Goal: Navigation & Orientation: Find specific page/section

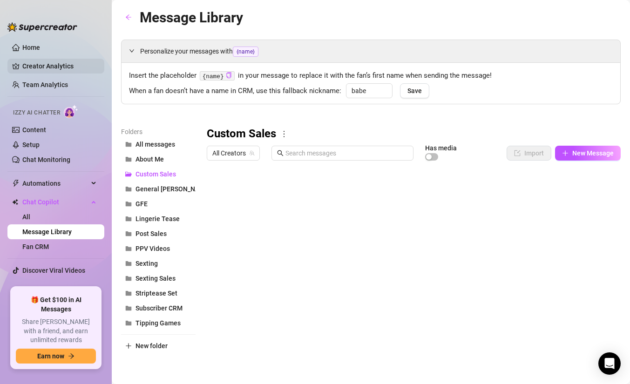
scroll to position [4, 0]
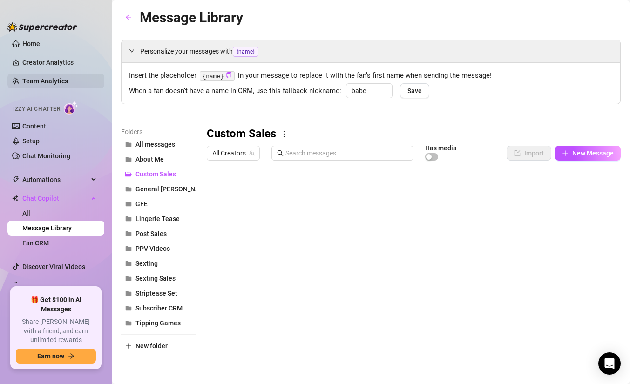
click at [66, 79] on link "Team Analytics" at bounding box center [45, 80] width 46 height 7
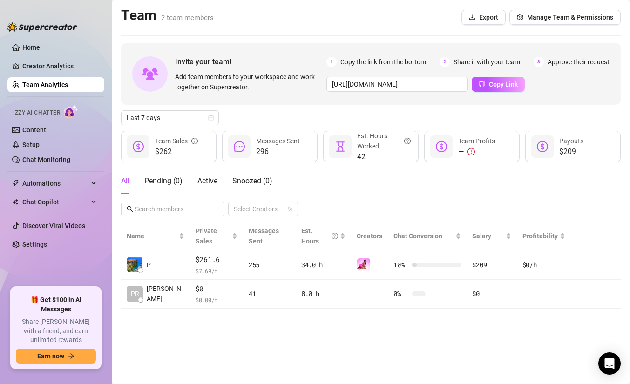
click at [469, 153] on icon "exclamation-circle" at bounding box center [470, 151] width 7 height 7
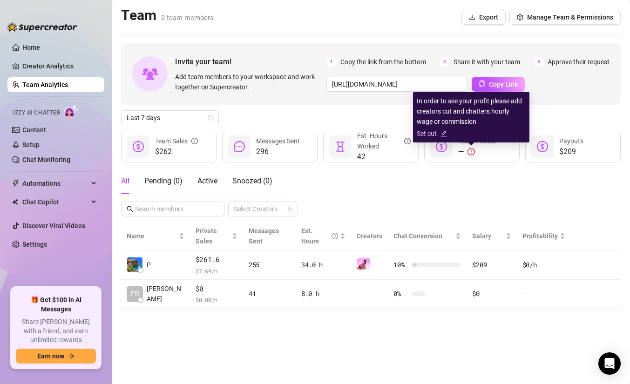
click at [430, 133] on link "Set cut" at bounding box center [471, 134] width 109 height 10
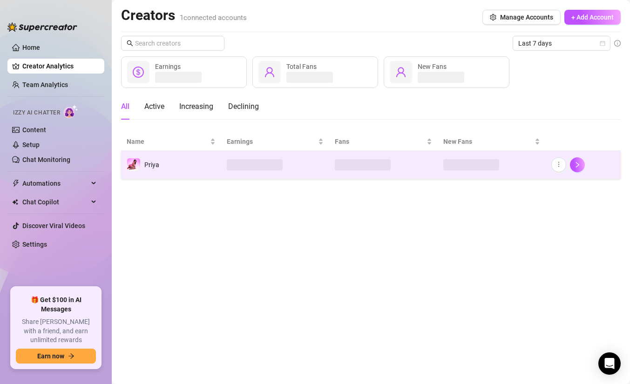
click at [311, 157] on td at bounding box center [275, 165] width 108 height 28
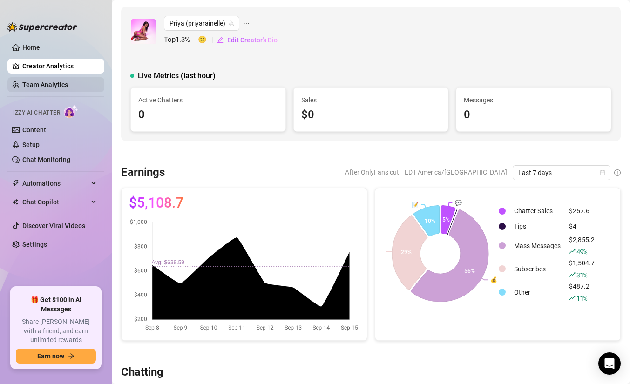
click at [68, 81] on link "Team Analytics" at bounding box center [45, 84] width 46 height 7
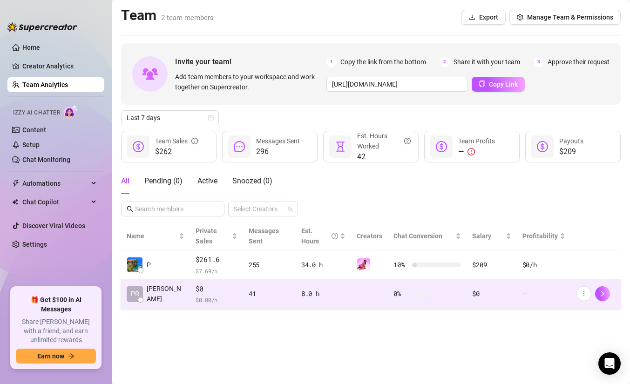
click at [302, 289] on div "8.0 h" at bounding box center [323, 294] width 45 height 10
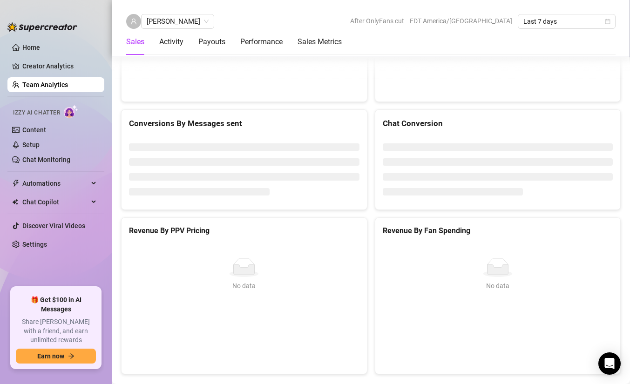
scroll to position [1338, 0]
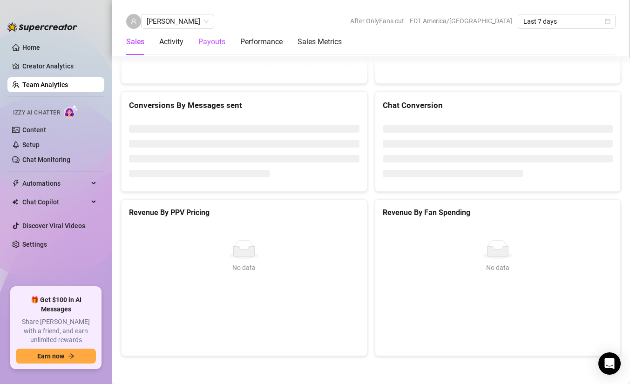
click at [223, 43] on div "Payouts" at bounding box center [211, 41] width 27 height 11
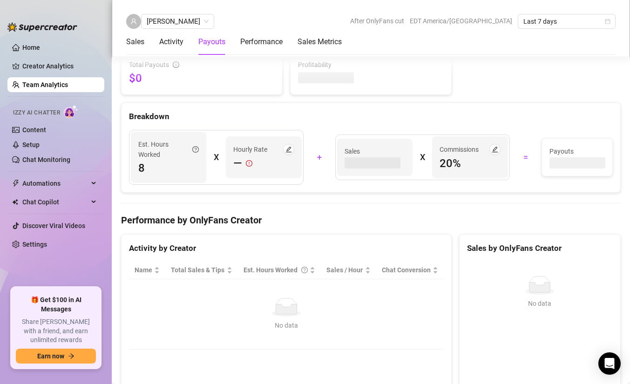
scroll to position [800, 0]
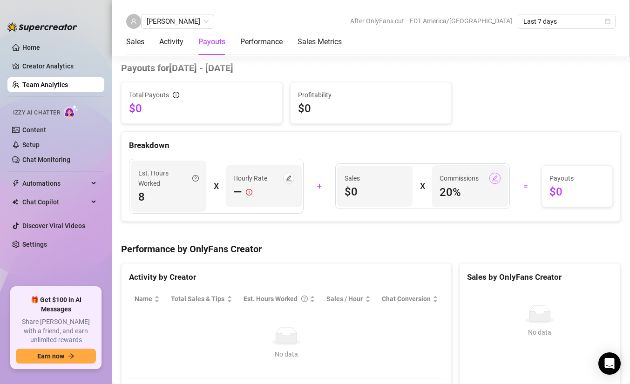
click at [497, 181] on icon "edit" at bounding box center [495, 178] width 6 height 6
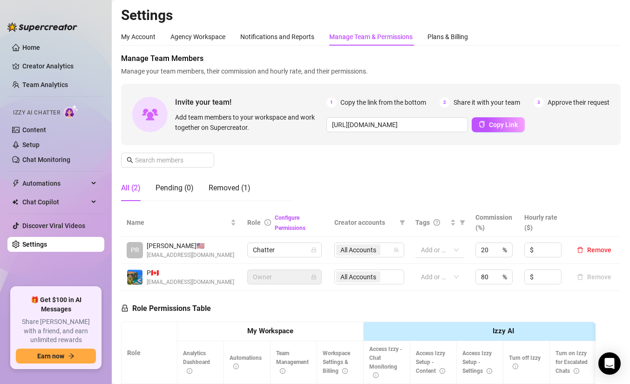
click at [441, 246] on div at bounding box center [434, 250] width 35 height 13
click at [467, 184] on div "Manage Team Members Manage your team members, their commission and hourly rate,…" at bounding box center [371, 131] width 500 height 156
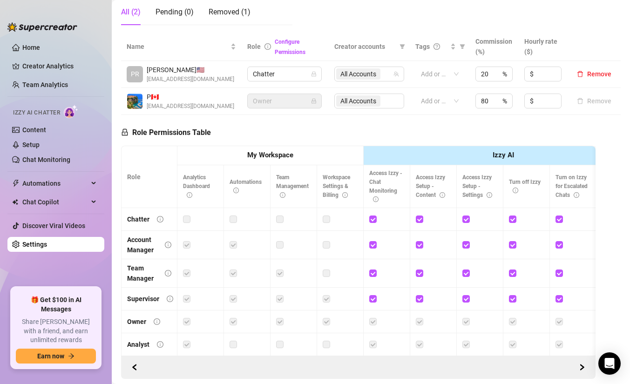
scroll to position [182, 0]
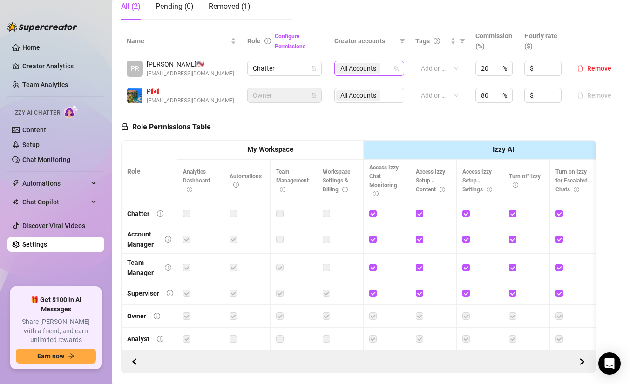
click at [376, 66] on span "All Accounts" at bounding box center [358, 68] width 36 height 10
click at [390, 51] on th "Creator accounts" at bounding box center [369, 41] width 81 height 28
click at [357, 125] on div "Role Permissions Table Role My Workspace Izzy AI OnlyFans Side Menu OnlyFans Ch…" at bounding box center [358, 241] width 474 height 264
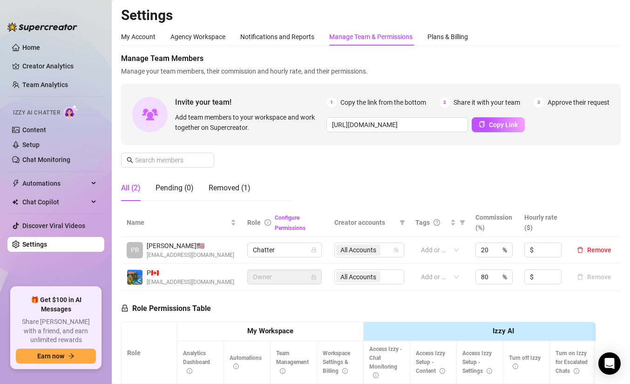
click at [293, 179] on div "Manage Team Members Manage your team members, their commission and hourly rate,…" at bounding box center [371, 131] width 500 height 156
click at [224, 186] on div "Removed (1)" at bounding box center [230, 188] width 42 height 11
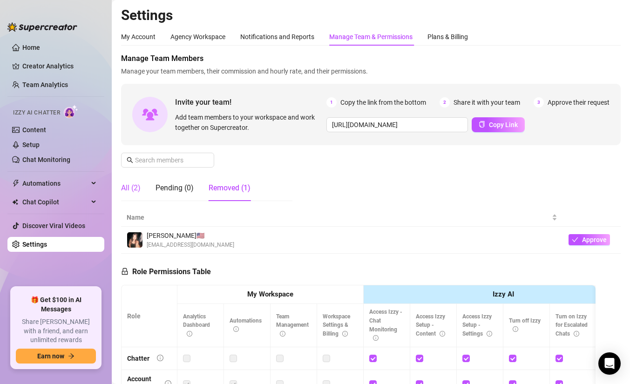
click at [132, 189] on div "All (2)" at bounding box center [131, 188] width 20 height 11
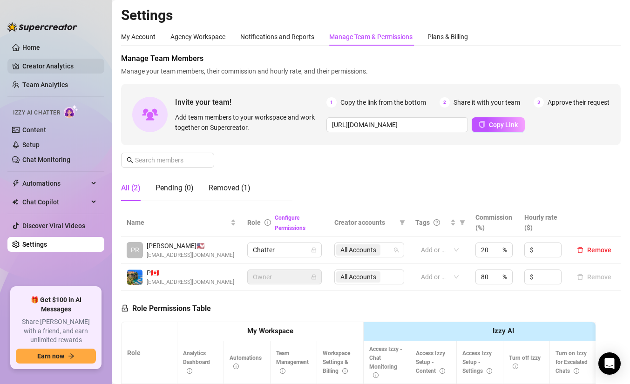
click at [40, 68] on link "Creator Analytics" at bounding box center [59, 66] width 74 height 15
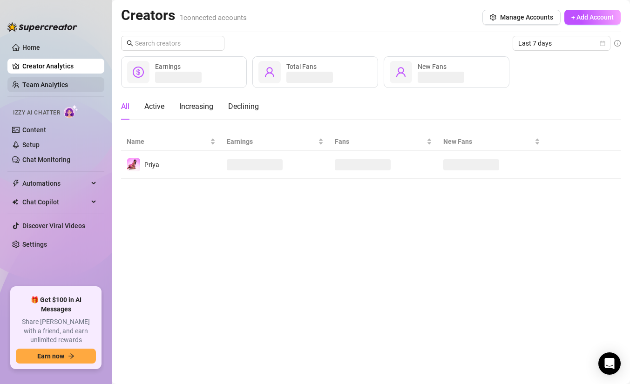
click at [38, 81] on link "Team Analytics" at bounding box center [45, 84] width 46 height 7
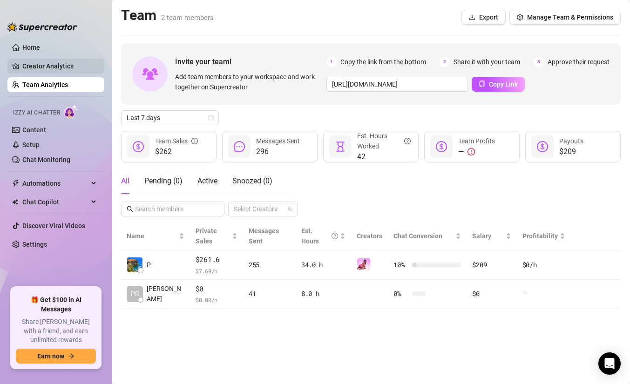
click at [53, 62] on link "Creator Analytics" at bounding box center [59, 66] width 74 height 15
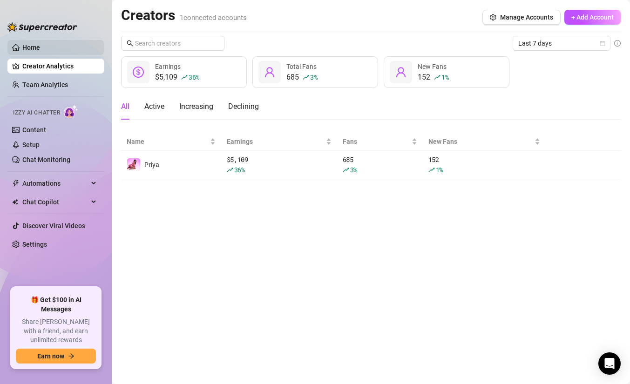
click at [29, 50] on link "Home" at bounding box center [31, 47] width 18 height 7
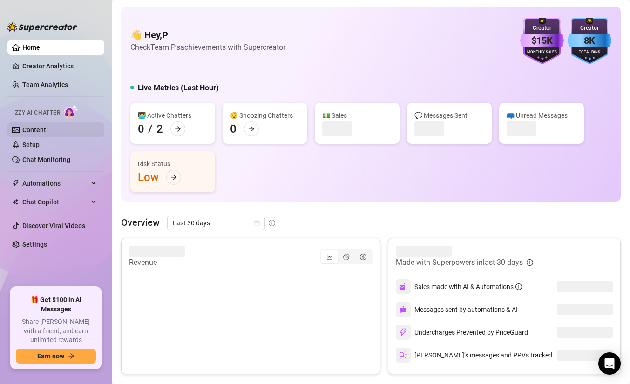
click at [44, 132] on link "Content" at bounding box center [34, 129] width 24 height 7
